Goal: Transaction & Acquisition: Book appointment/travel/reservation

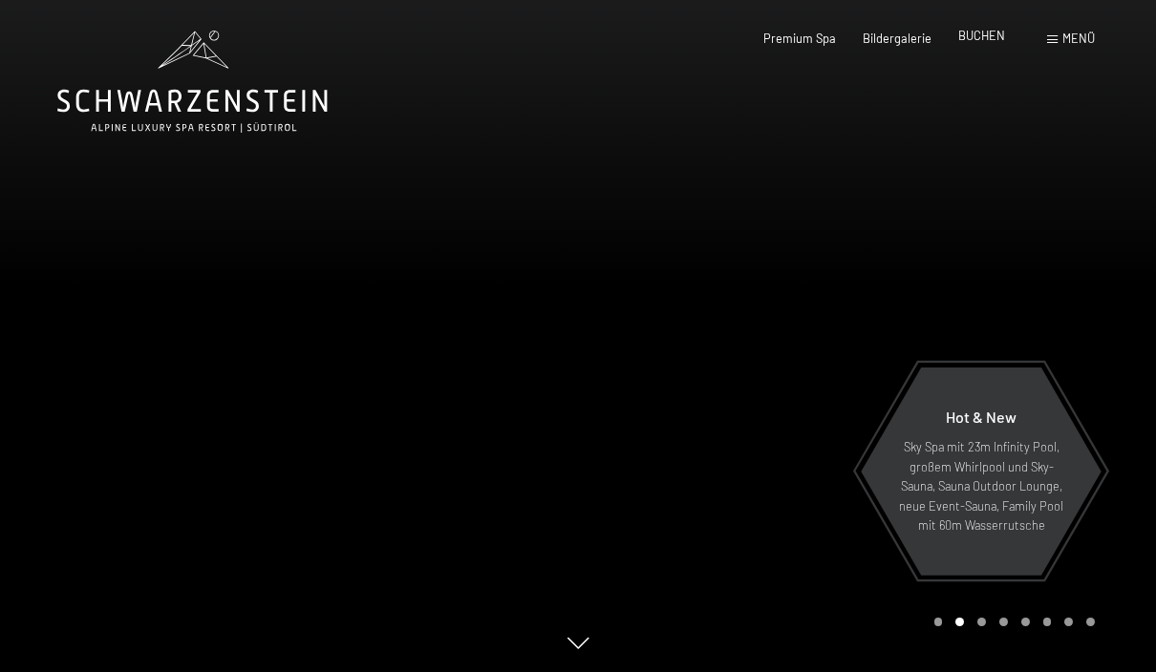
click at [977, 42] on span "BUCHEN" at bounding box center [981, 35] width 47 height 15
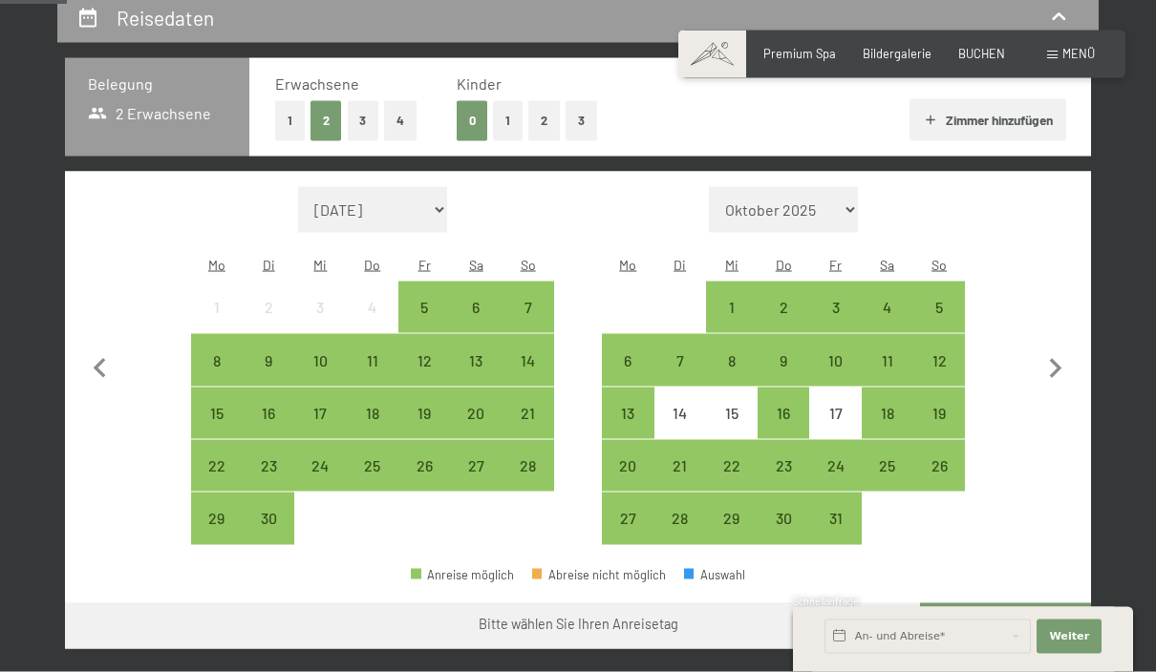
scroll to position [374, 0]
click at [525, 355] on div "14" at bounding box center [527, 376] width 48 height 48
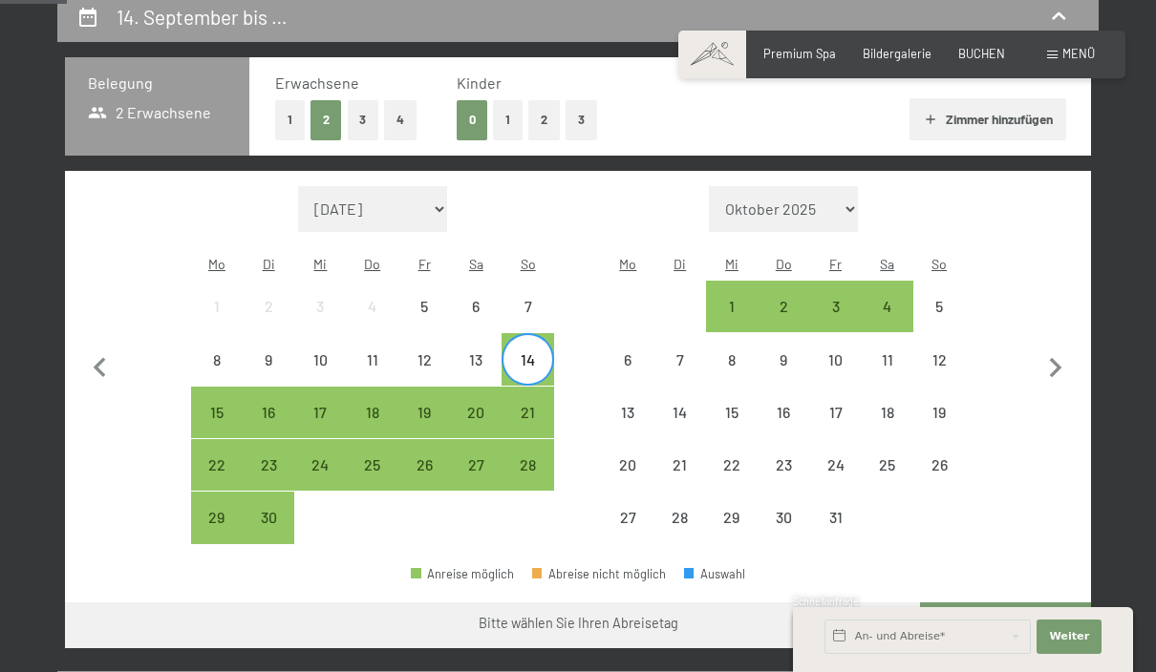
click at [527, 335] on div "14" at bounding box center [527, 359] width 48 height 48
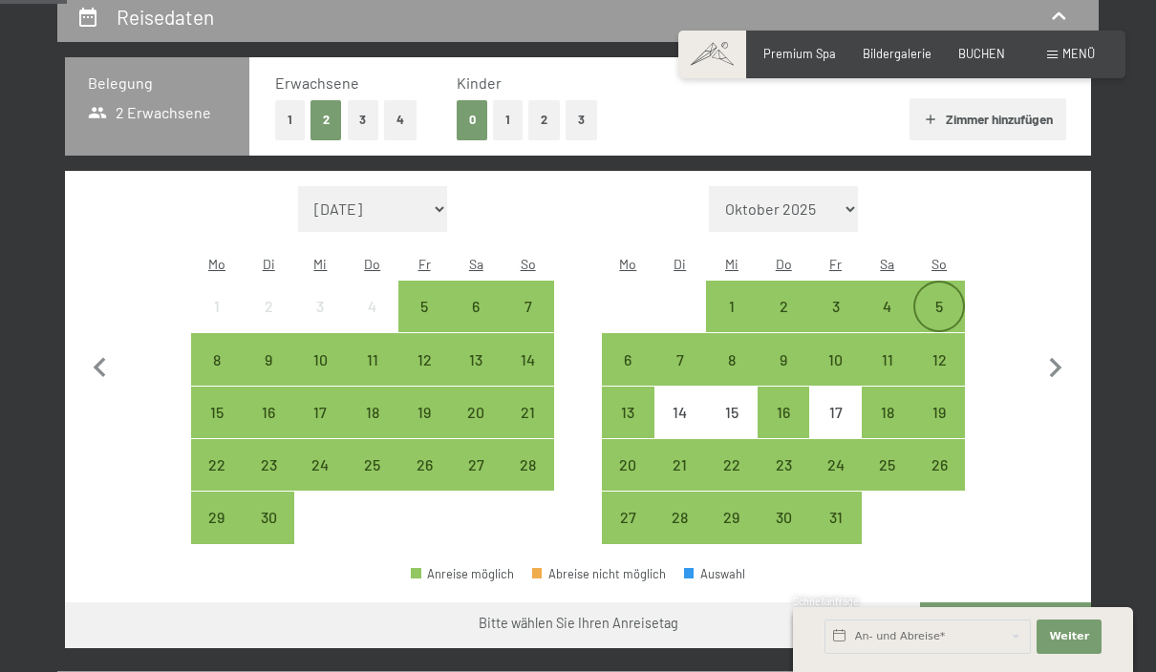
click at [947, 299] on div "5" at bounding box center [939, 323] width 48 height 48
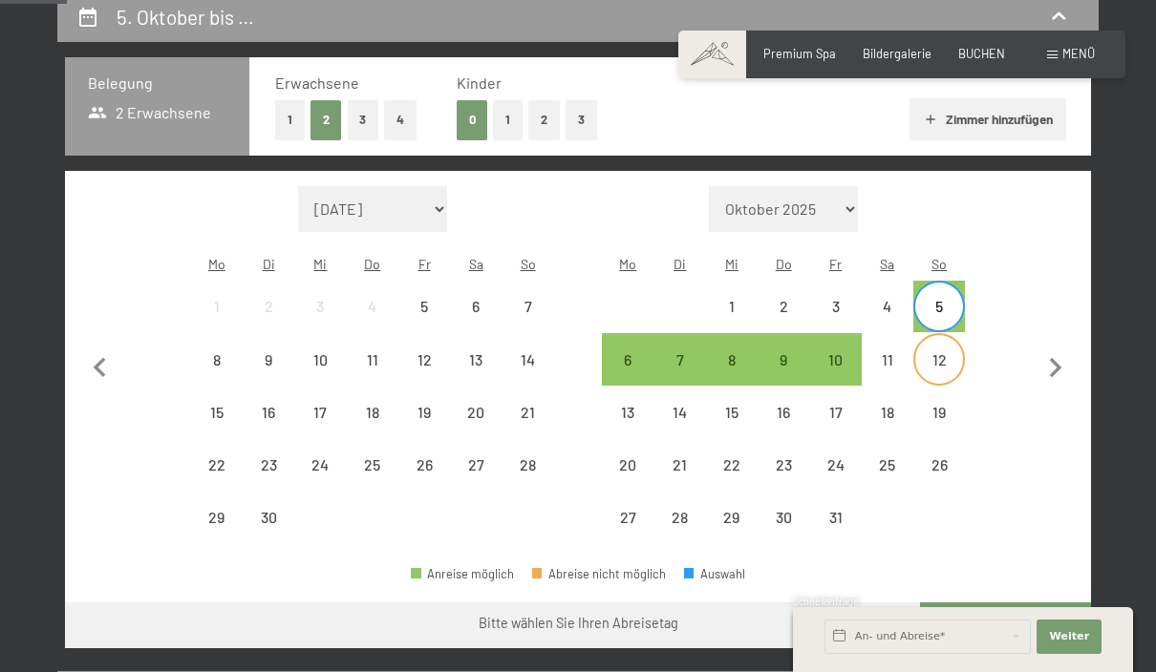
click at [941, 352] on div "12" at bounding box center [939, 376] width 48 height 48
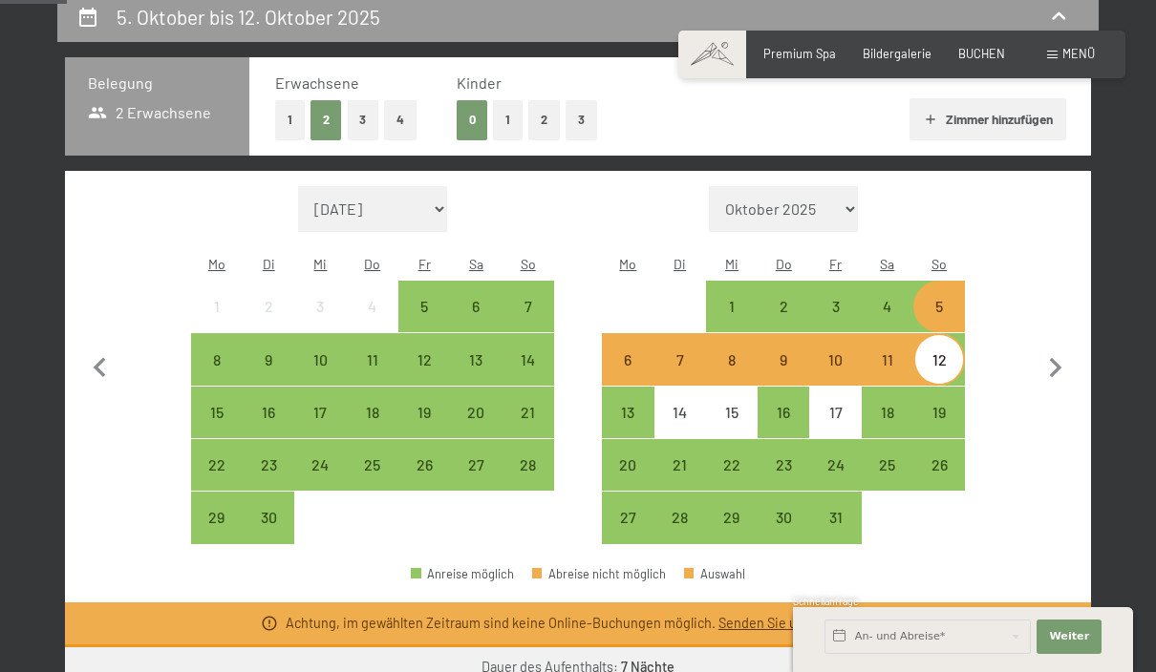
click at [933, 299] on div "5" at bounding box center [939, 323] width 48 height 48
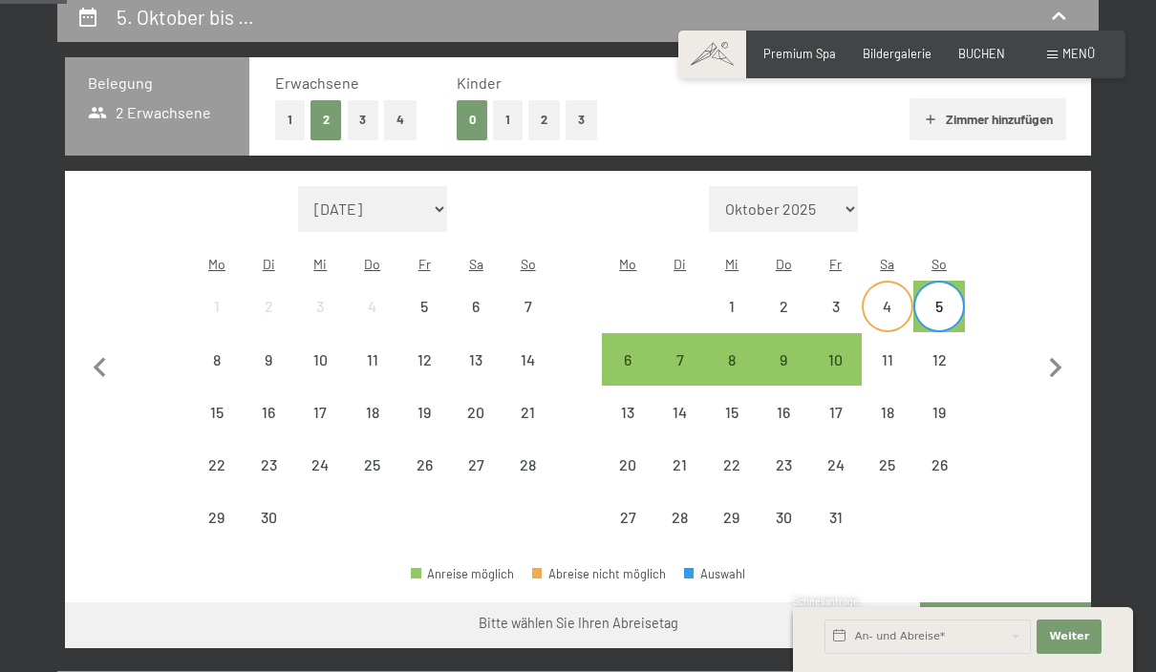
click at [880, 299] on div "4" at bounding box center [887, 323] width 48 height 48
click at [895, 299] on div "4" at bounding box center [887, 323] width 48 height 48
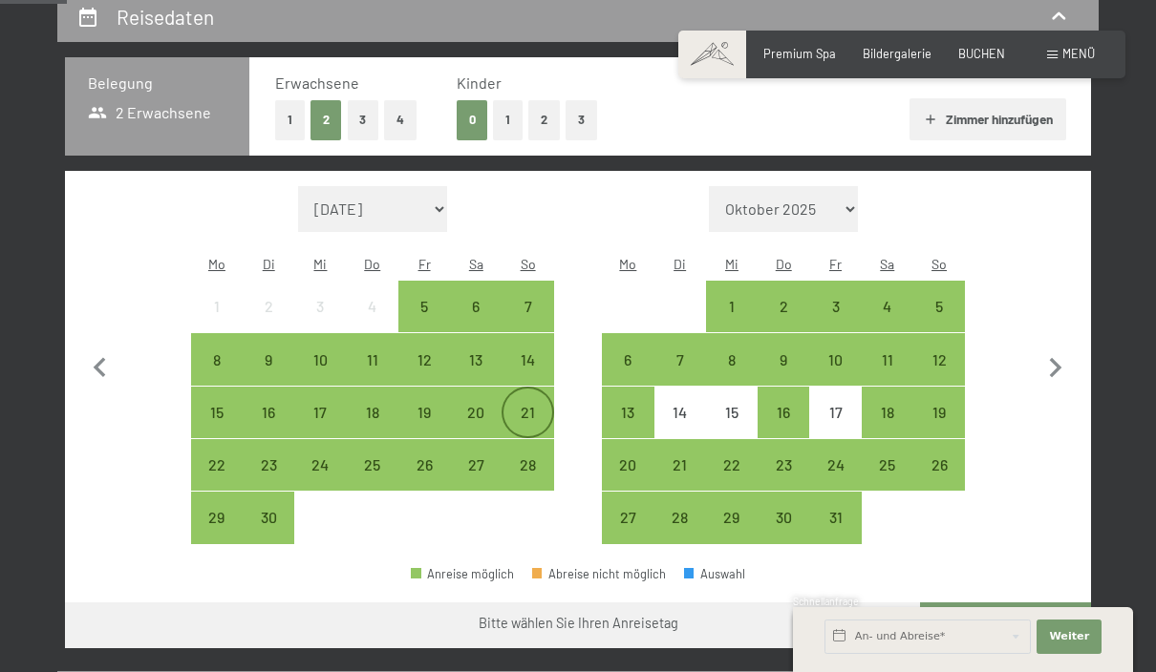
click at [531, 405] on div "21" at bounding box center [527, 429] width 48 height 48
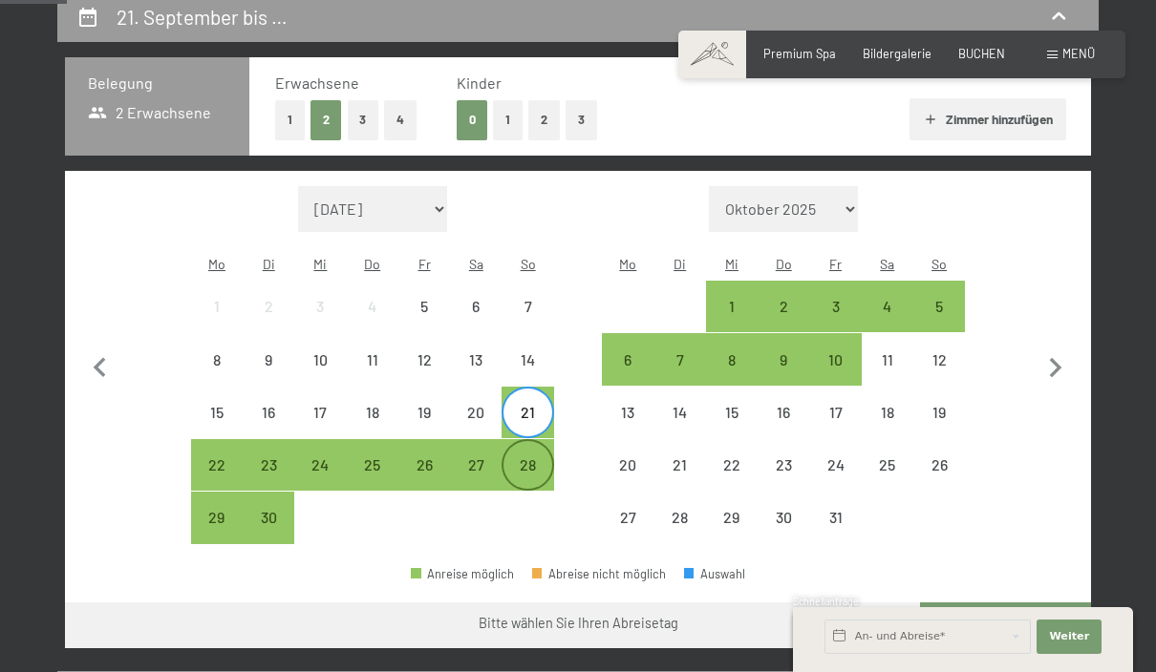
click at [521, 457] on div "28" at bounding box center [527, 481] width 48 height 48
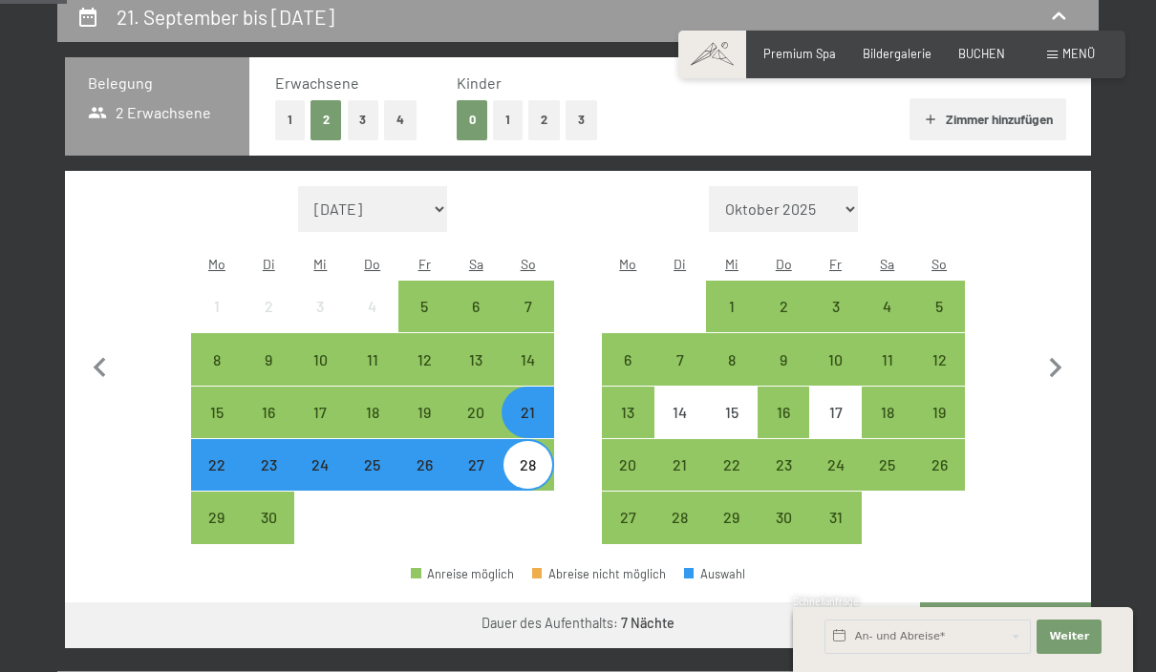
click at [1014, 616] on button "Weiter zu „Zimmer“" at bounding box center [1005, 626] width 171 height 46
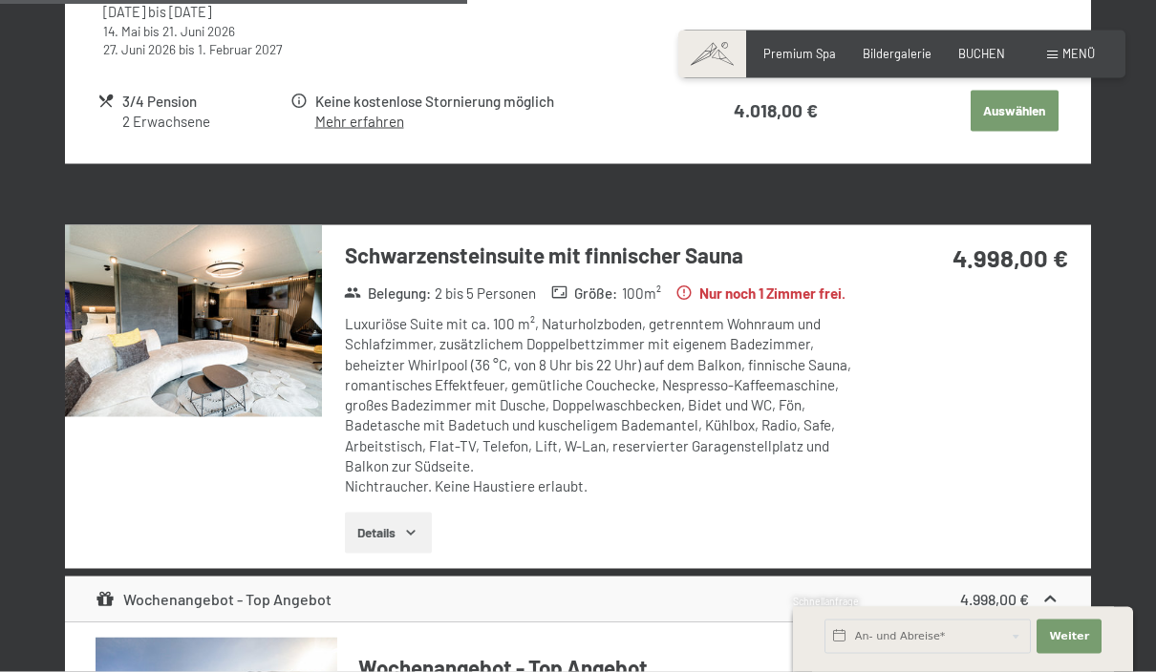
scroll to position [1197, 0]
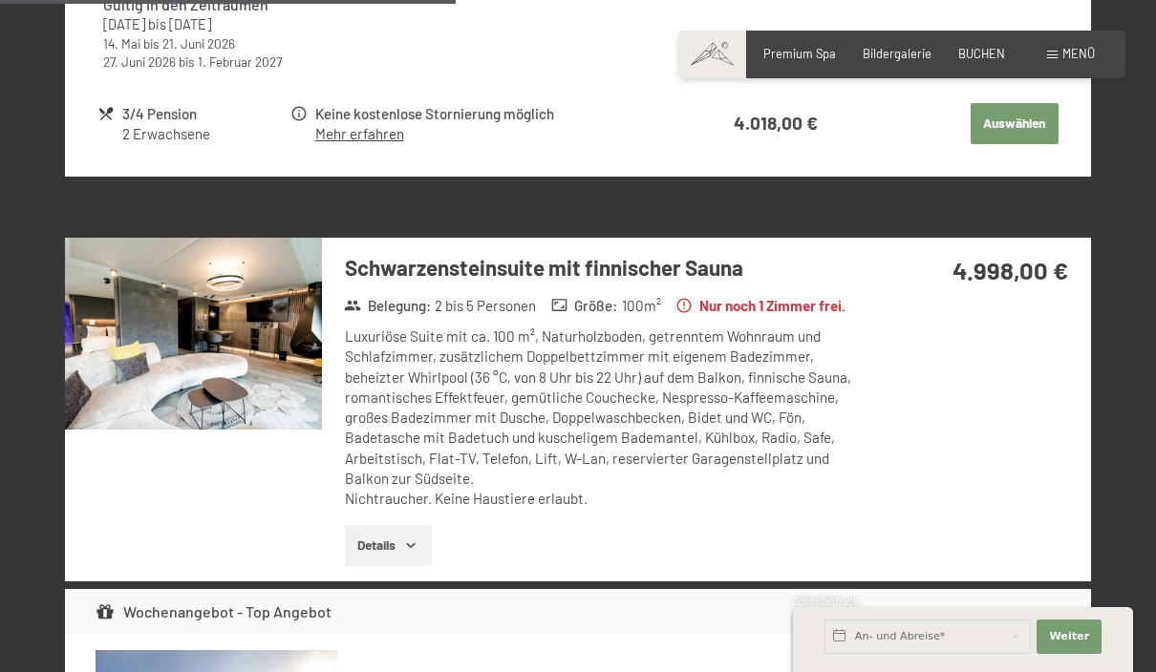
click at [410, 548] on icon "button" at bounding box center [411, 545] width 9 height 5
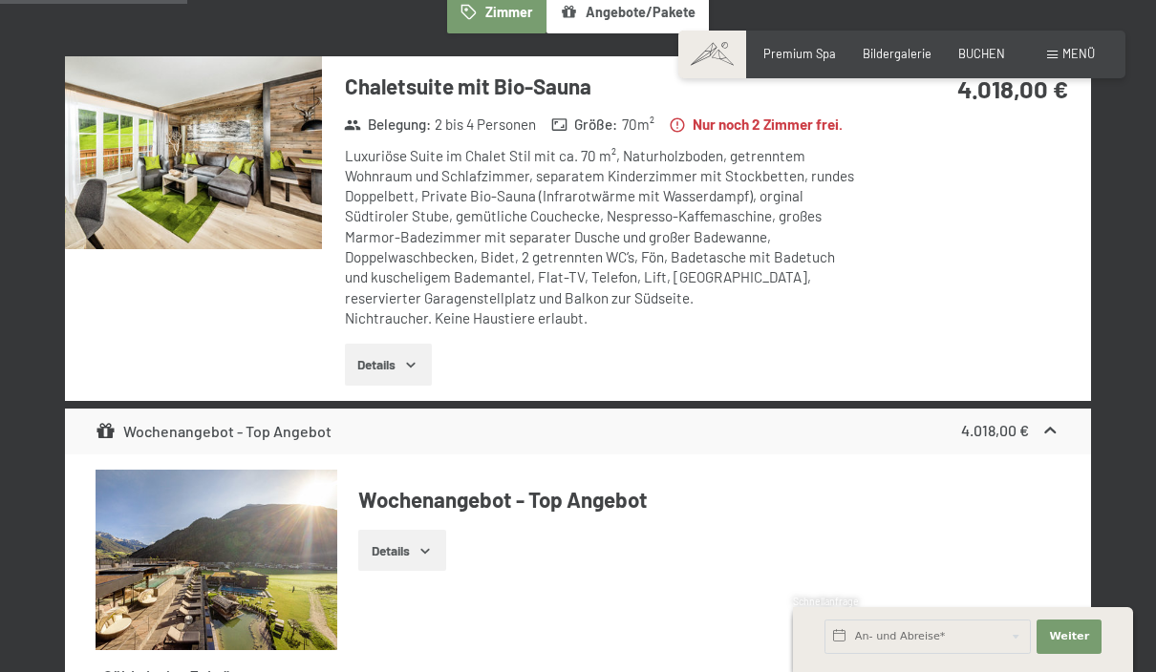
scroll to position [518, 0]
